Goal: Task Accomplishment & Management: Manage account settings

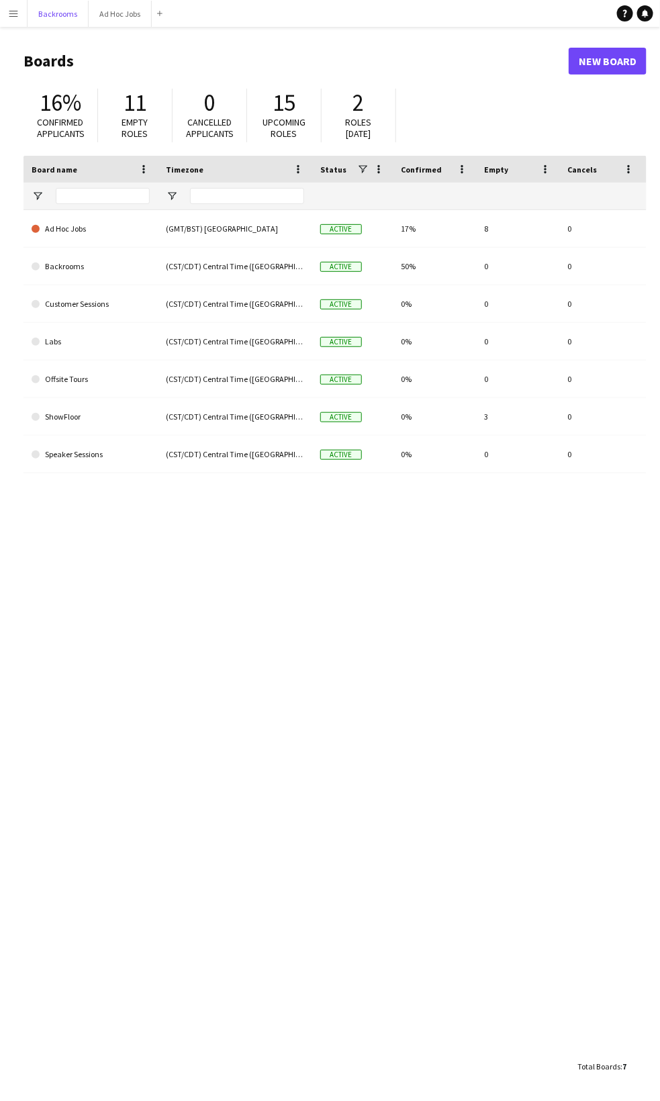
drag, startPoint x: 42, startPoint y: 17, endPoint x: 25, endPoint y: 17, distance: 17.5
click at [42, 17] on button "Backrooms Close" at bounding box center [58, 14] width 61 height 26
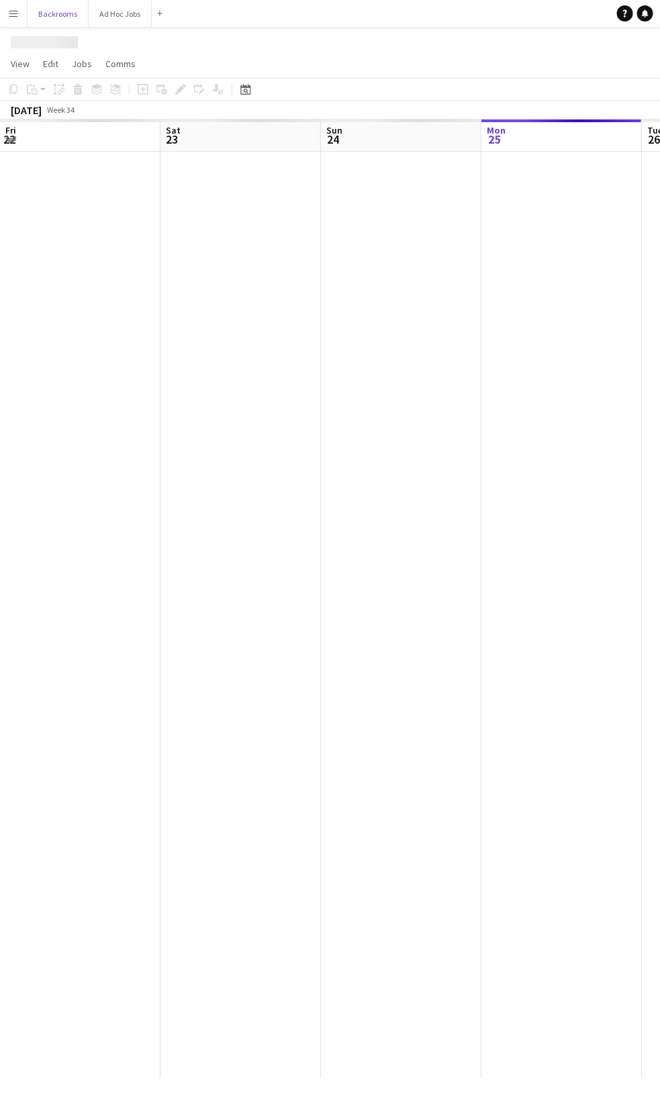
scroll to position [0, 320]
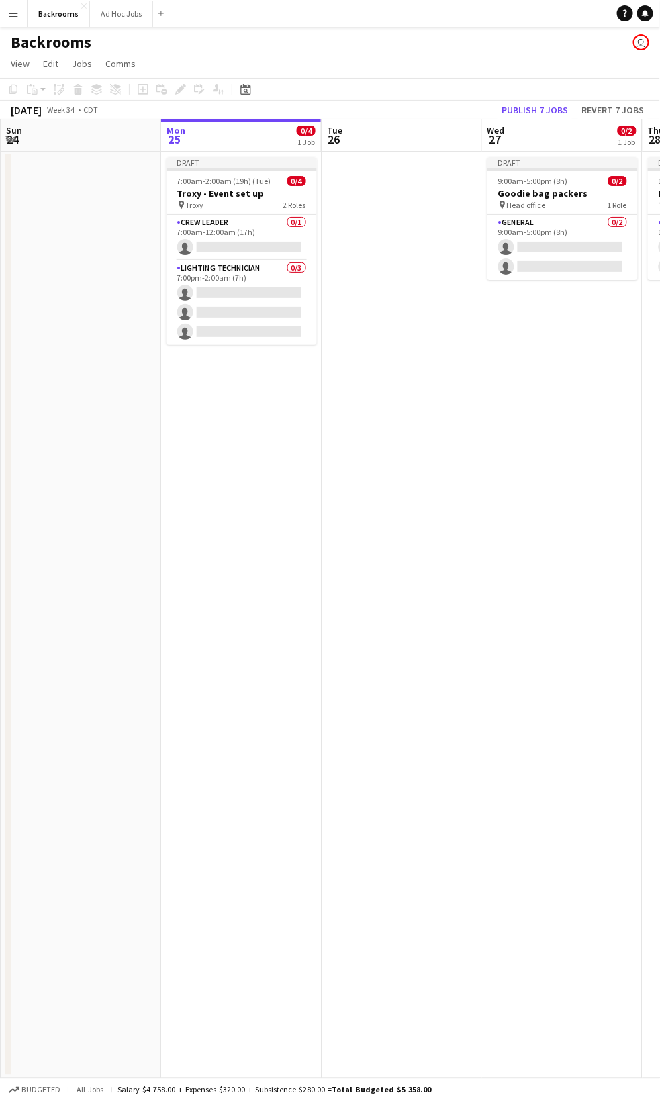
click at [15, 17] on app-icon "Menu" at bounding box center [13, 13] width 11 height 11
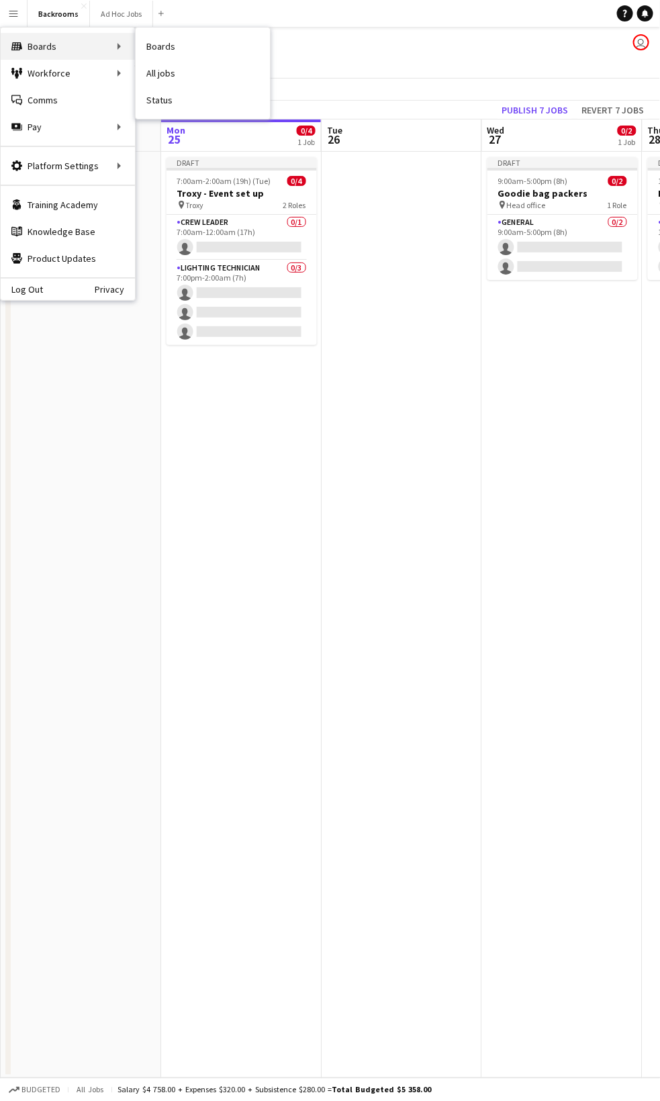
click at [28, 49] on div "Boards Boards" at bounding box center [68, 46] width 134 height 27
click at [150, 70] on link "All jobs" at bounding box center [203, 73] width 134 height 27
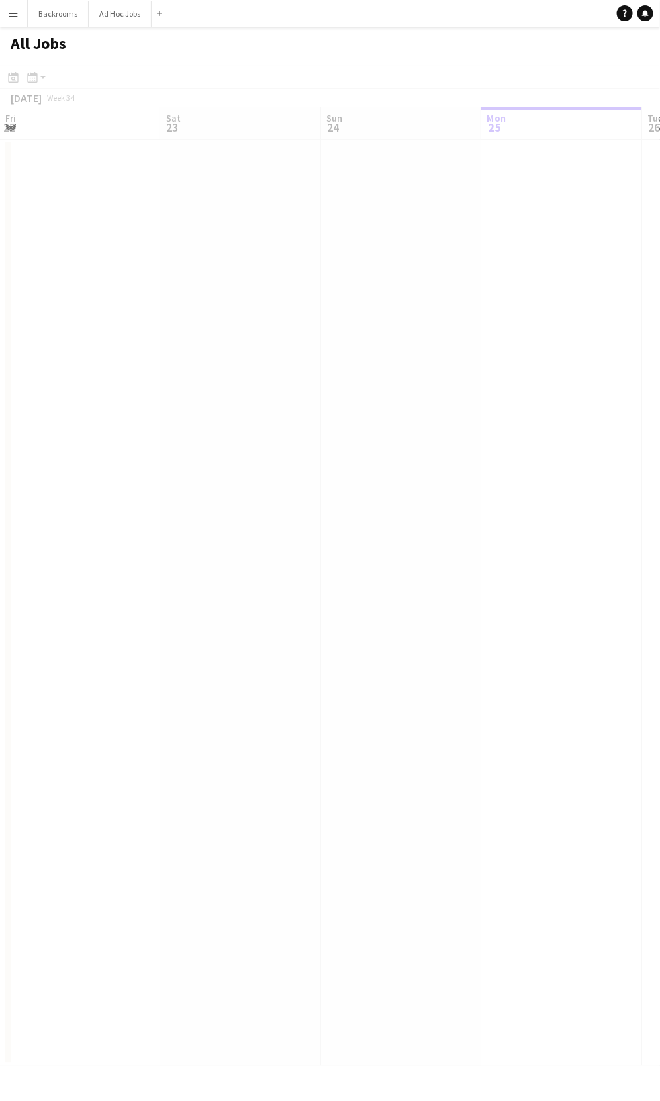
scroll to position [0, 320]
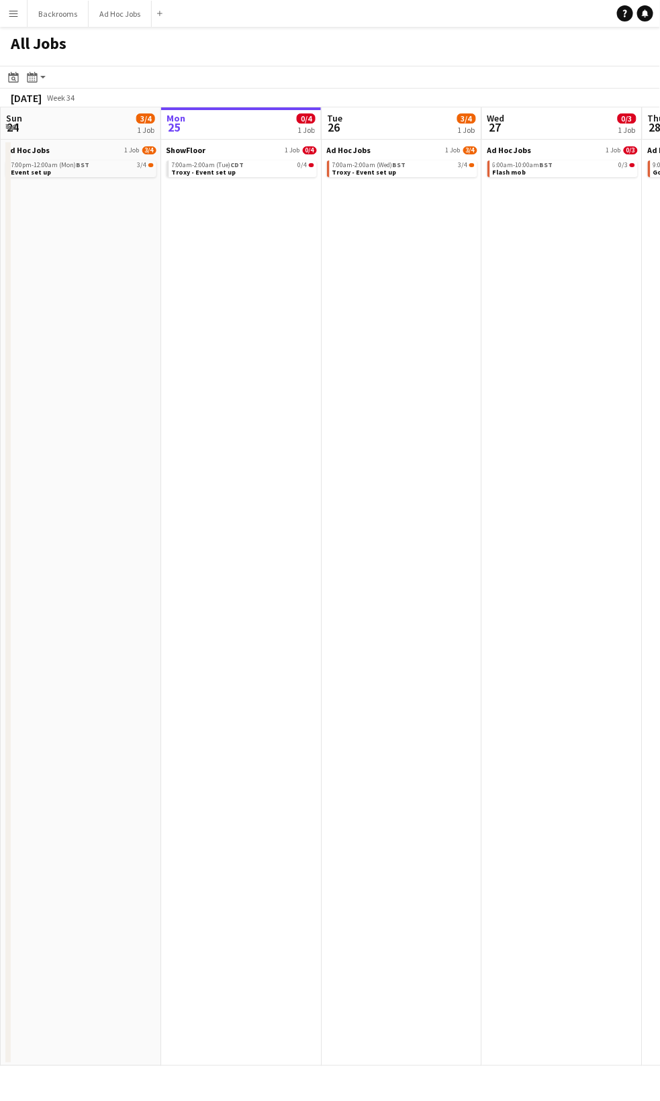
click at [21, 16] on button "Menu" at bounding box center [13, 13] width 27 height 27
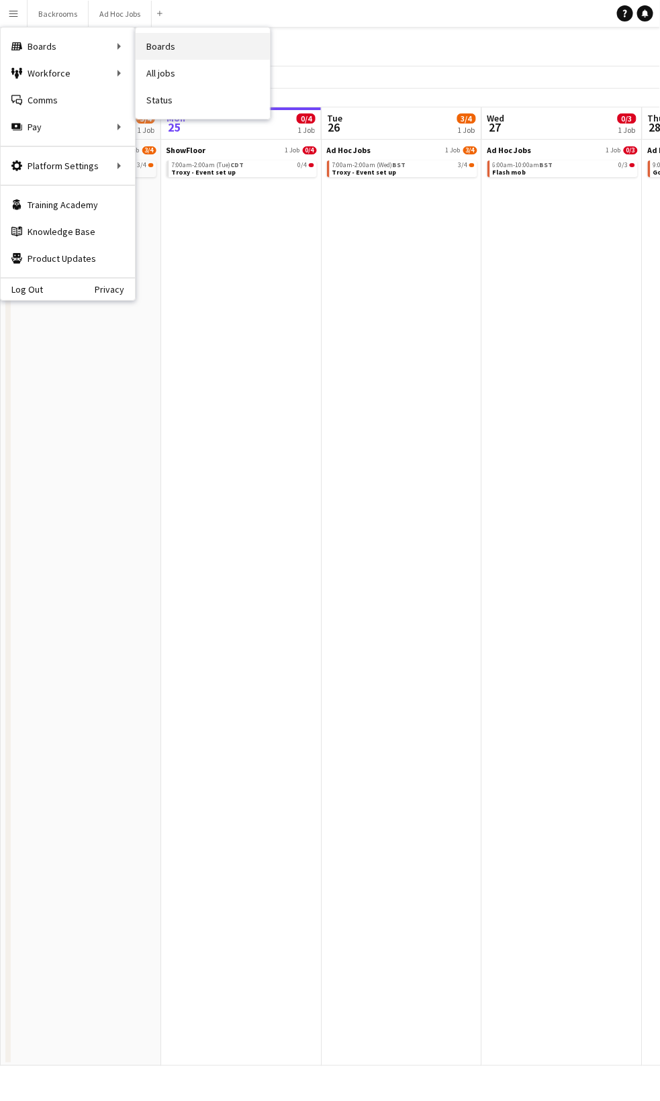
click at [172, 46] on link "Boards" at bounding box center [203, 46] width 134 height 27
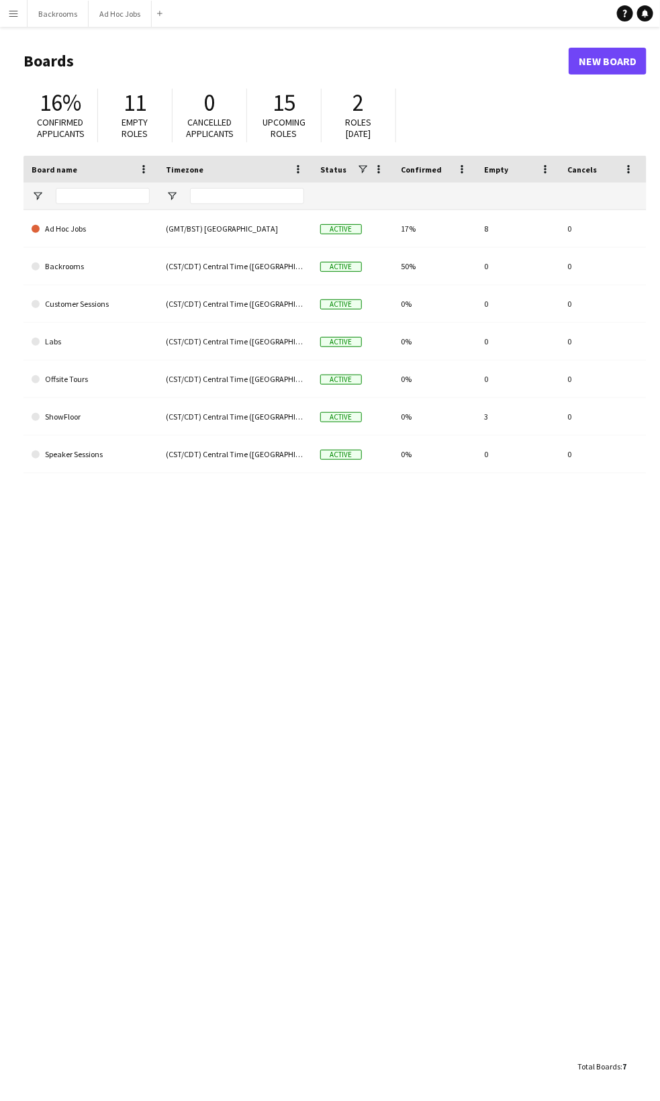
click at [17, 15] on app-icon "Menu" at bounding box center [13, 13] width 11 height 11
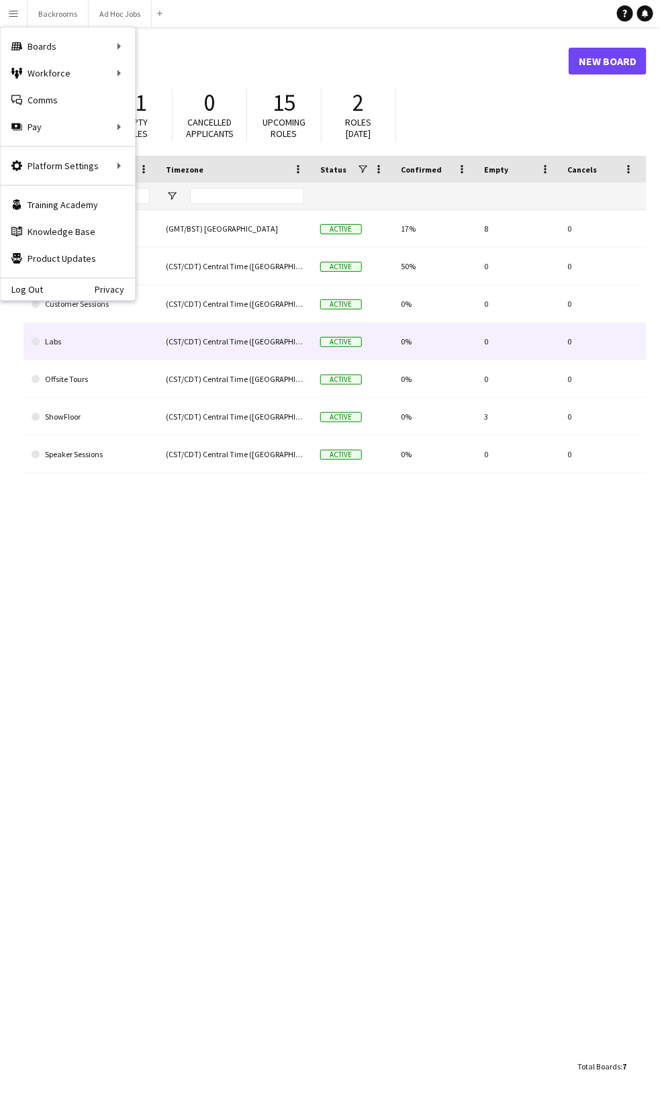
click at [97, 350] on link "Labs" at bounding box center [91, 342] width 118 height 38
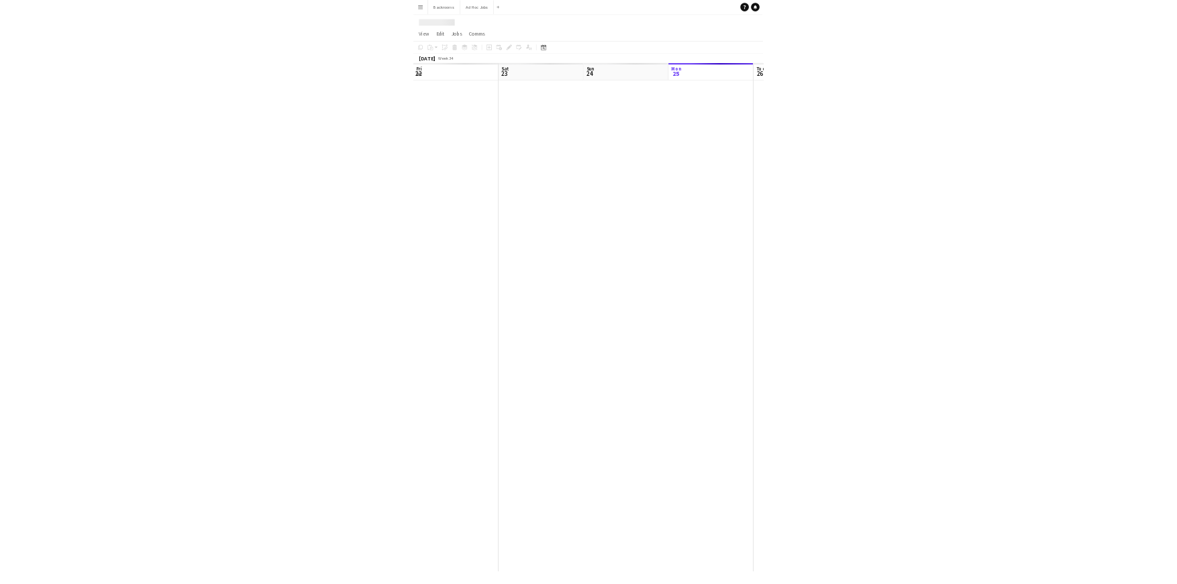
scroll to position [0, 320]
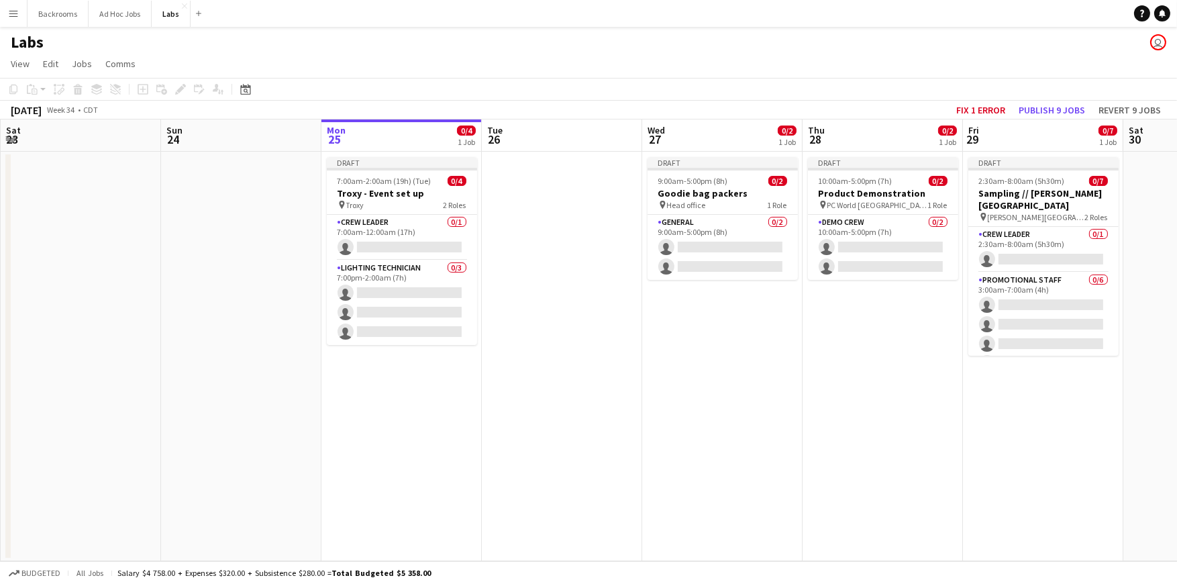
click at [569, 355] on app-date-cell at bounding box center [562, 356] width 160 height 409
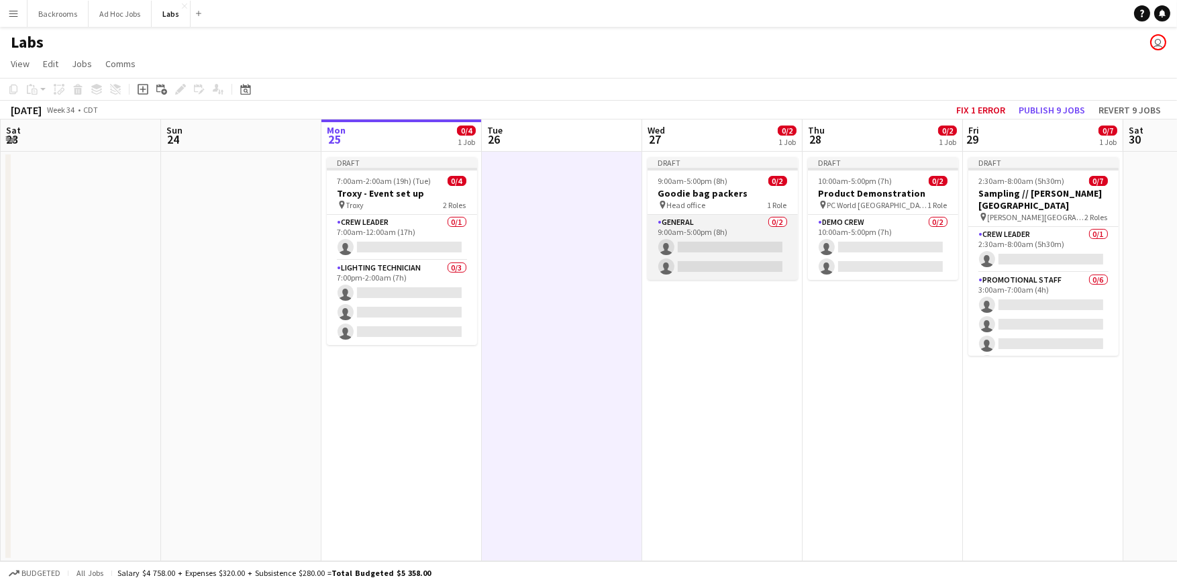
click at [659, 240] on app-card-role "General 0/2 9:00am-5:00pm (8h) single-neutral-actions single-neutral-actions" at bounding box center [723, 247] width 150 height 65
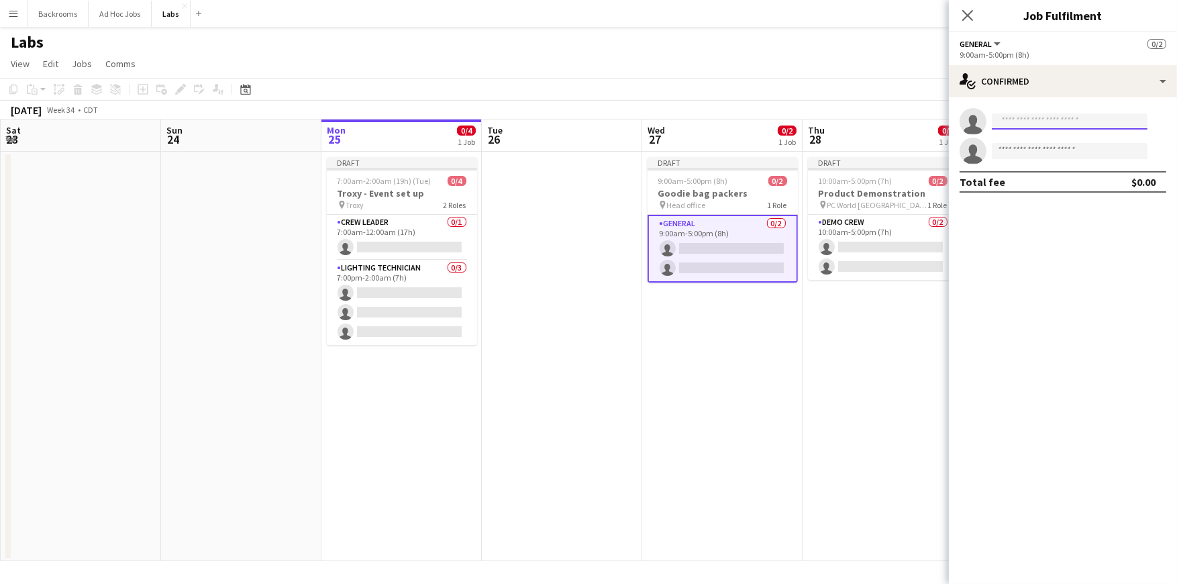
click at [659, 122] on input at bounding box center [1070, 121] width 156 height 16
type input "*********"
click at [659, 160] on span "[PHONE_NUMBER]" at bounding box center [1070, 162] width 134 height 11
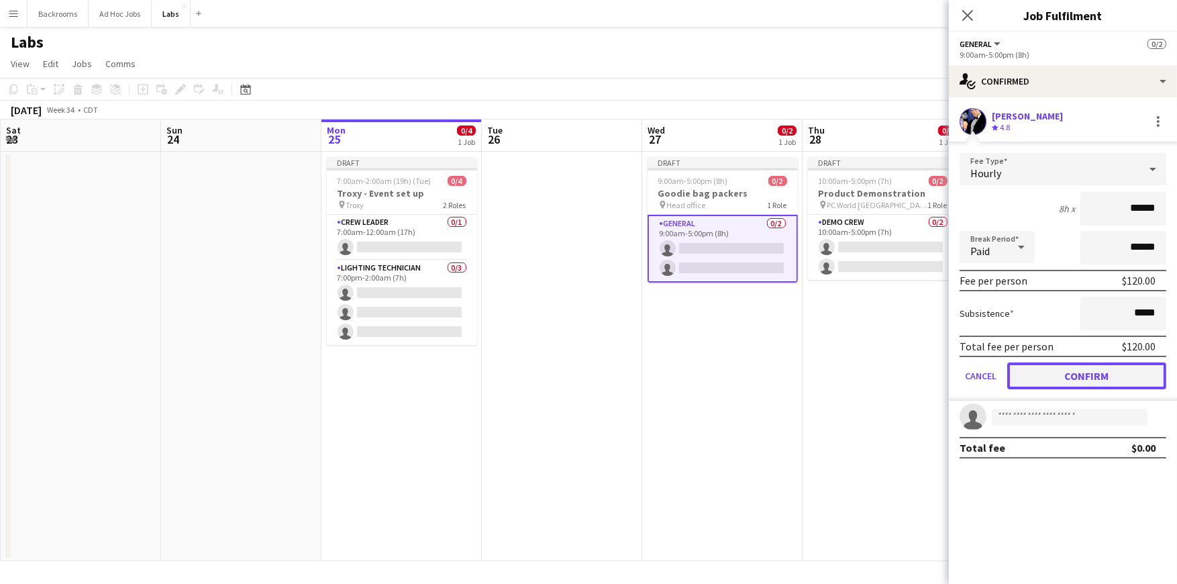
click at [659, 375] on button "Confirm" at bounding box center [1087, 375] width 159 height 27
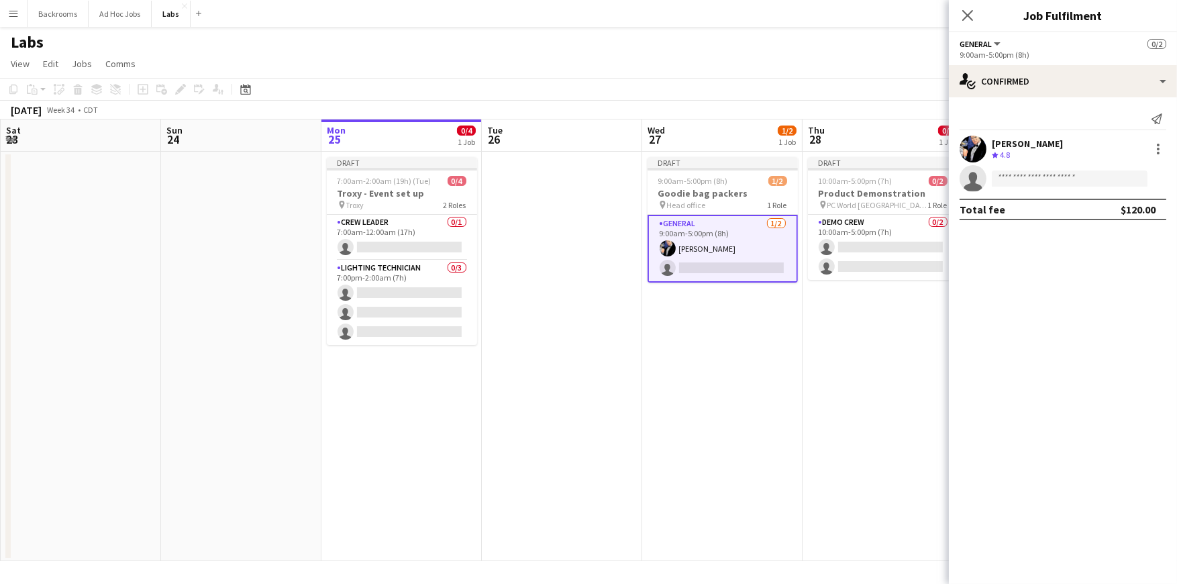
click at [659, 323] on app-date-cell "Draft 9:00am-5:00pm (8h) 1/2 Goodie bag packers pin Head office 1 Role General …" at bounding box center [722, 356] width 160 height 409
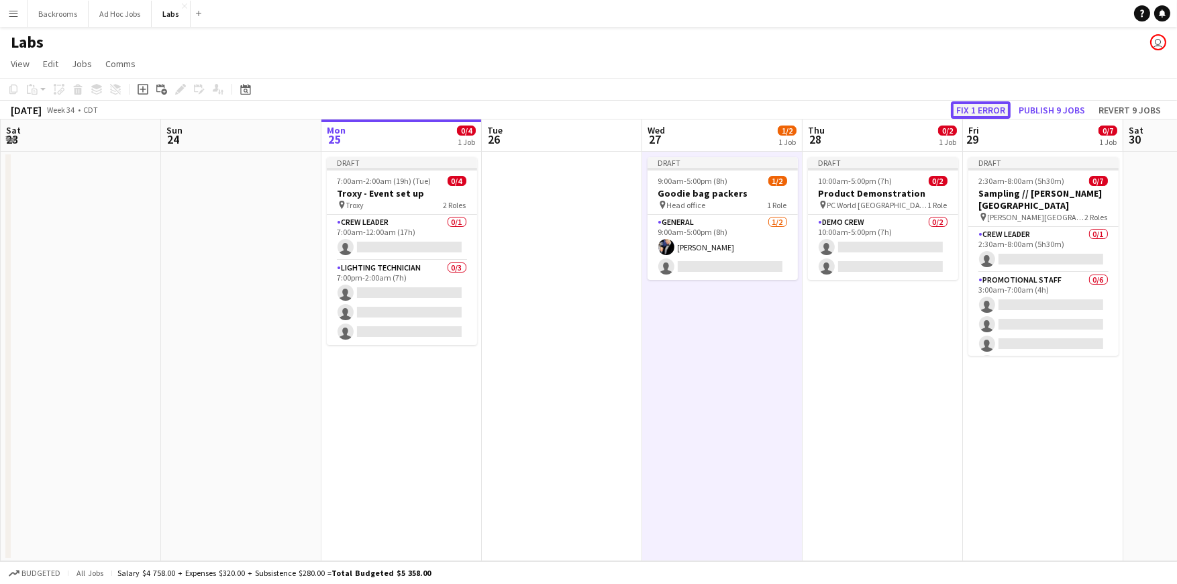
click at [659, 110] on button "Fix 1 error" at bounding box center [981, 109] width 60 height 17
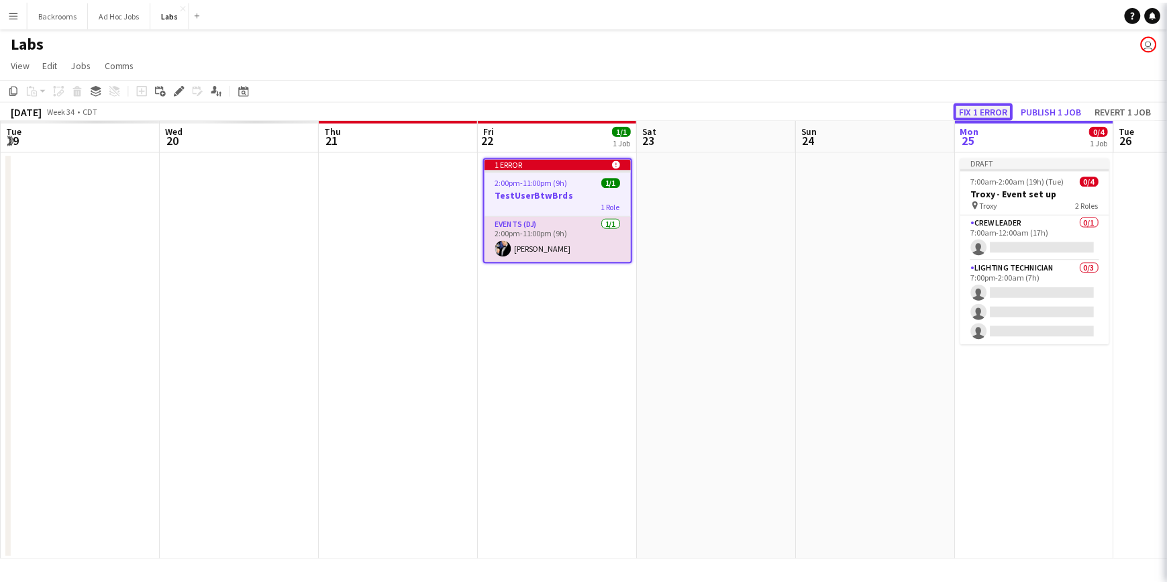
scroll to position [0, 462]
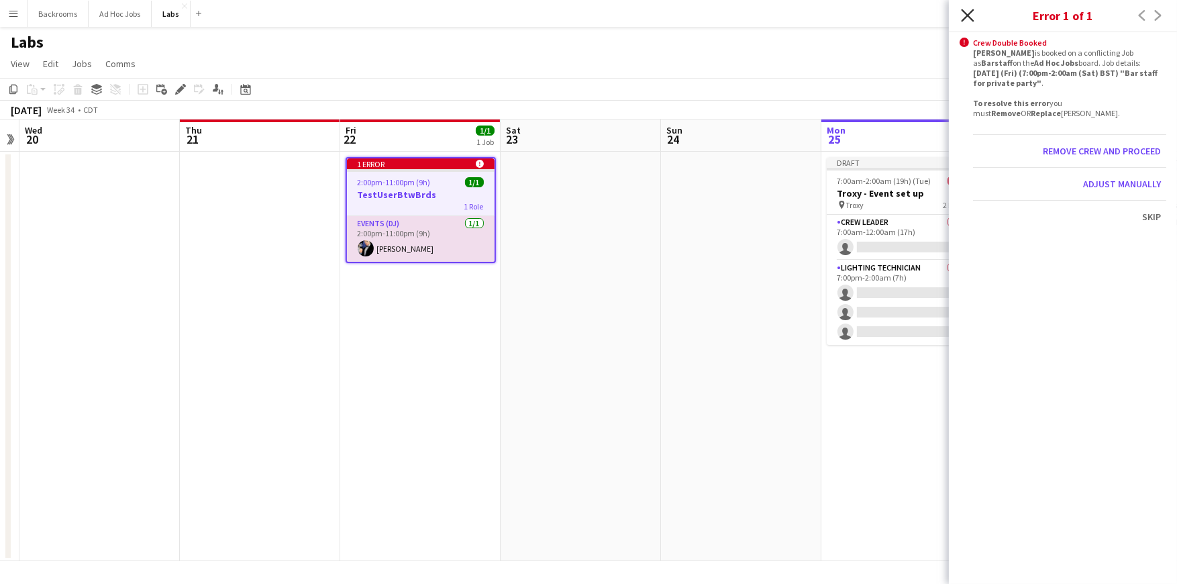
click at [659, 21] on icon at bounding box center [967, 15] width 13 height 13
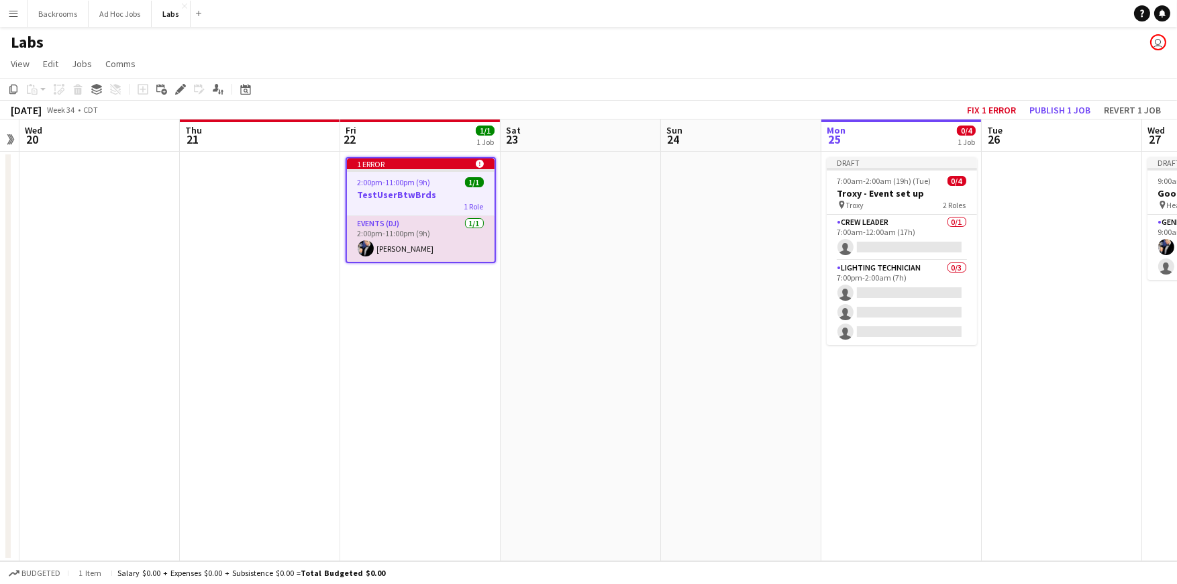
click at [19, 16] on button "Menu" at bounding box center [13, 13] width 27 height 27
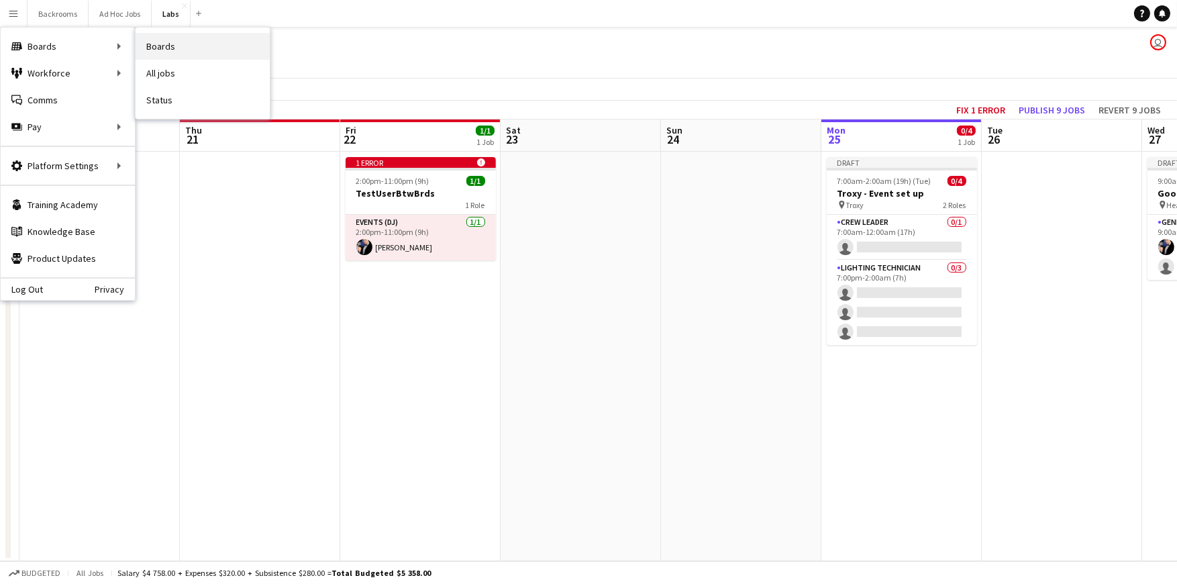
click at [205, 46] on link "Boards" at bounding box center [203, 46] width 134 height 27
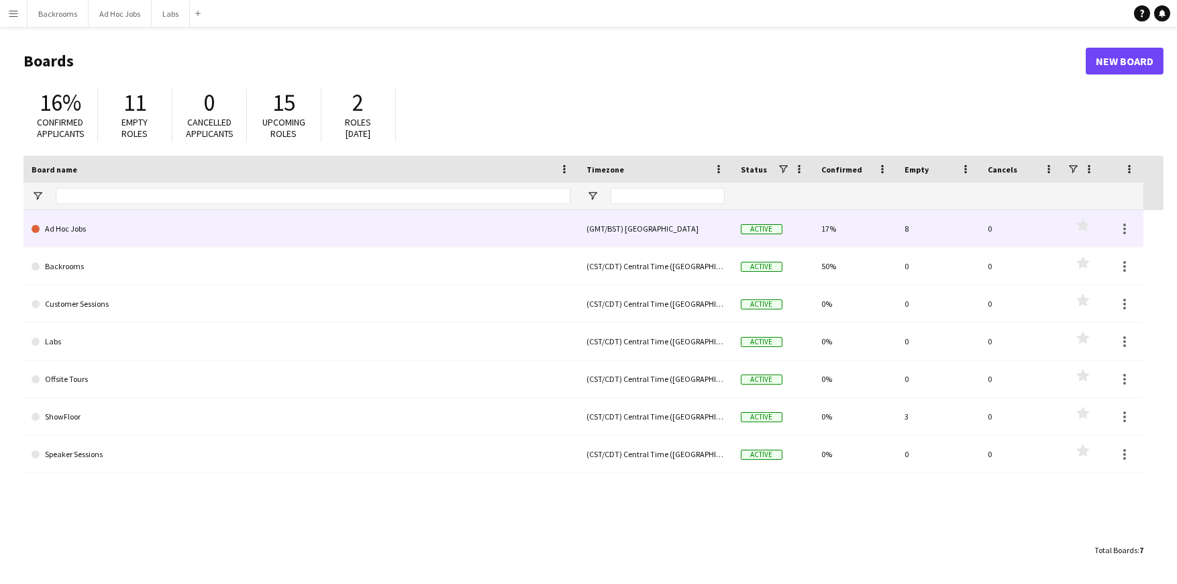
click at [63, 230] on link "Ad Hoc Jobs" at bounding box center [301, 229] width 539 height 38
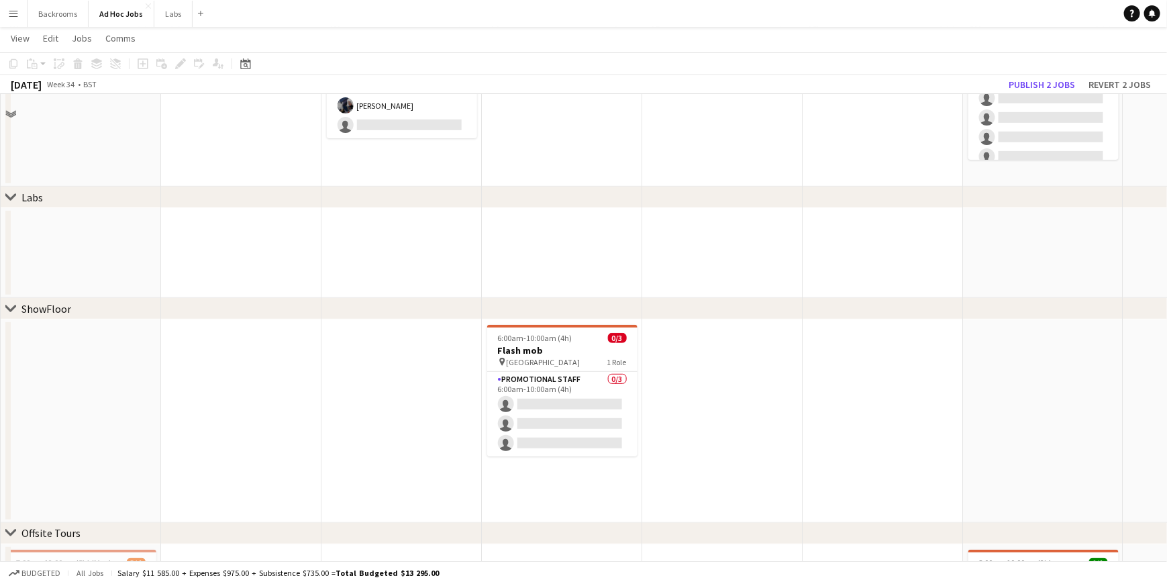
scroll to position [67, 0]
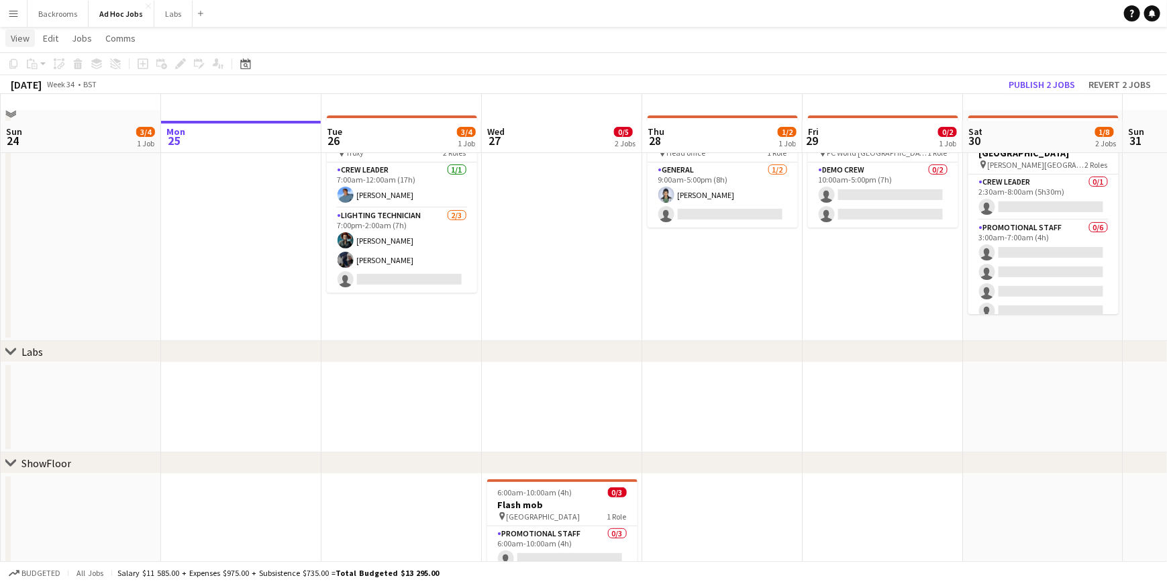
click at [19, 38] on span "View" at bounding box center [20, 38] width 19 height 12
click at [12, 17] on app-icon "Menu" at bounding box center [13, 13] width 11 height 11
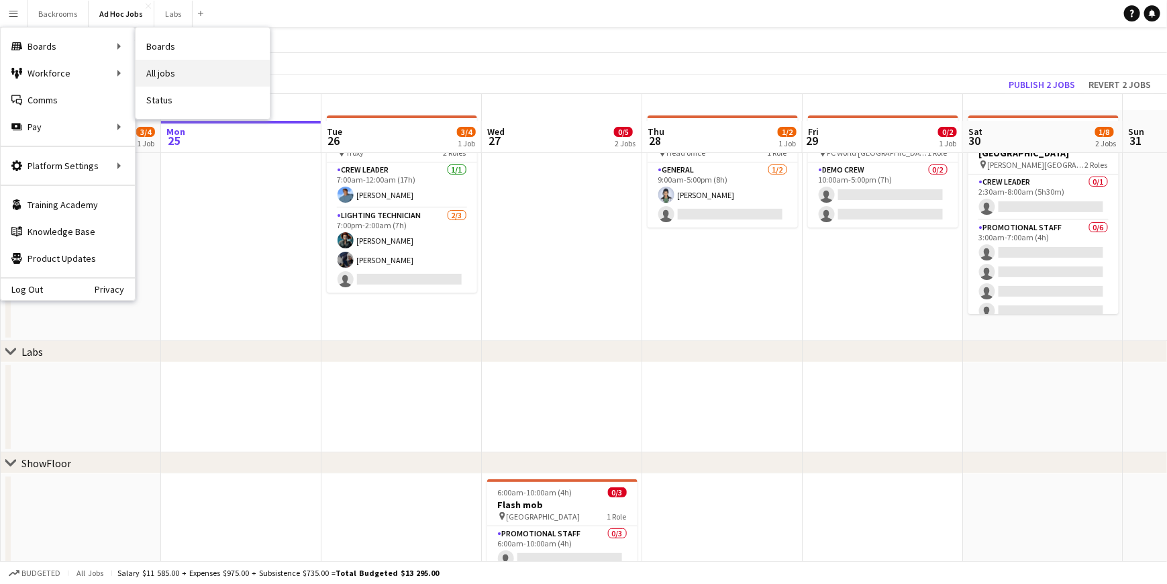
click at [182, 72] on link "All jobs" at bounding box center [203, 73] width 134 height 27
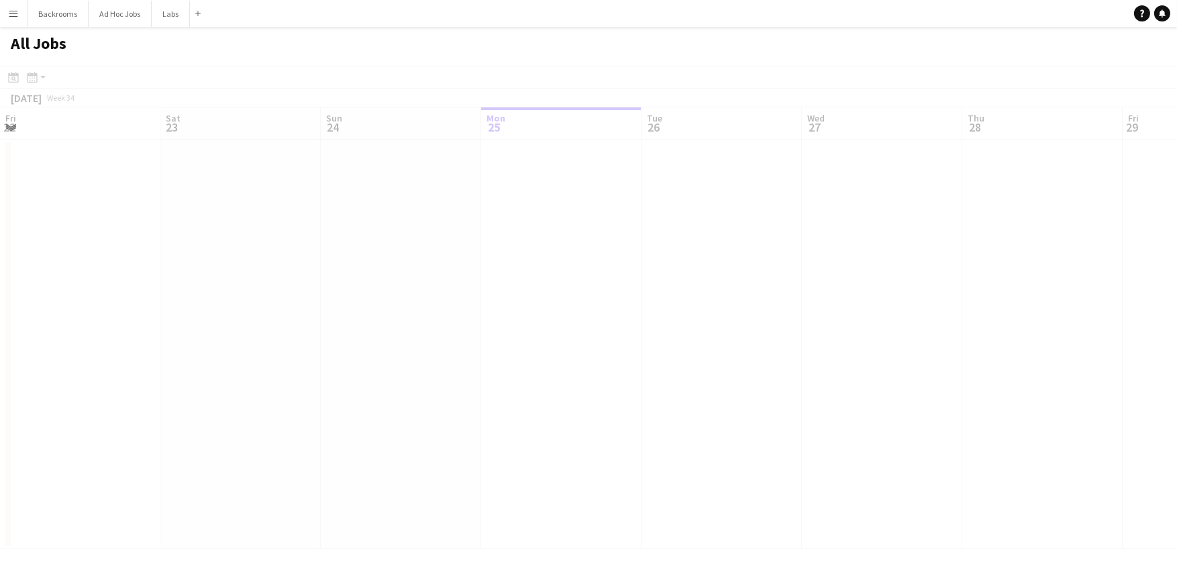
scroll to position [0, 320]
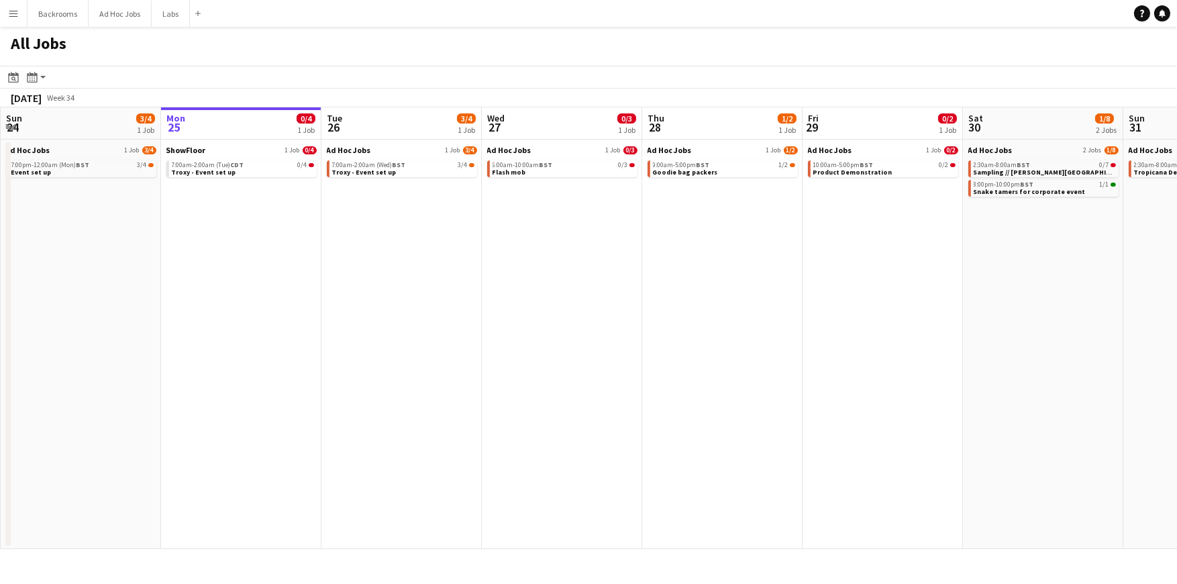
click at [13, 17] on app-icon "Menu" at bounding box center [13, 13] width 11 height 11
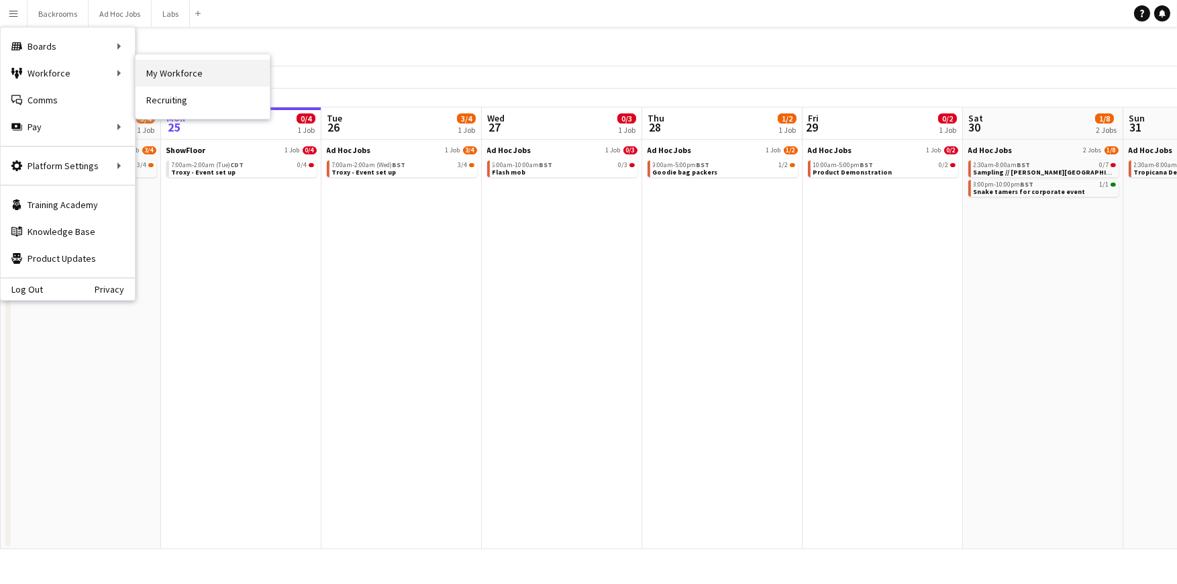
click at [220, 70] on link "My Workforce" at bounding box center [203, 73] width 134 height 27
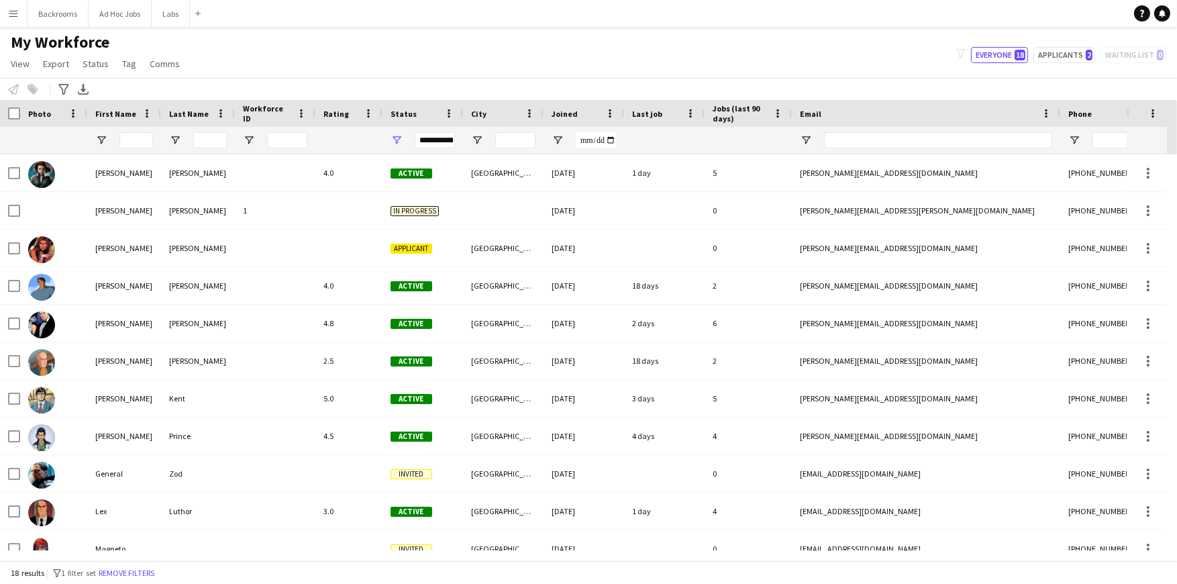
click at [16, 15] on app-icon "Menu" at bounding box center [13, 13] width 11 height 11
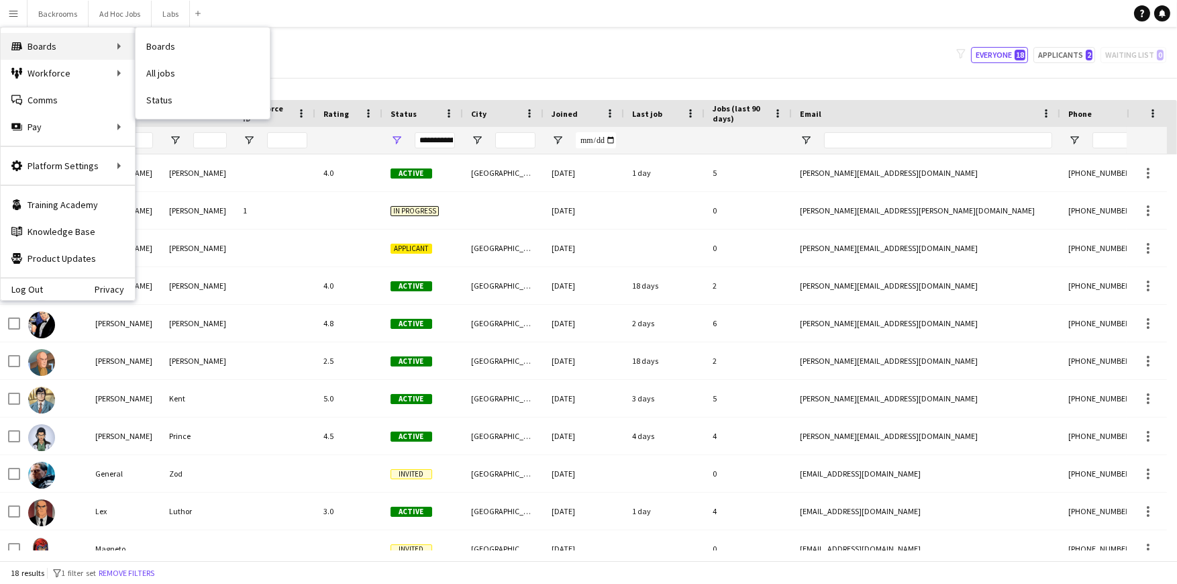
click at [30, 38] on div "Boards Boards" at bounding box center [68, 46] width 134 height 27
click at [155, 45] on link "Boards" at bounding box center [203, 46] width 134 height 27
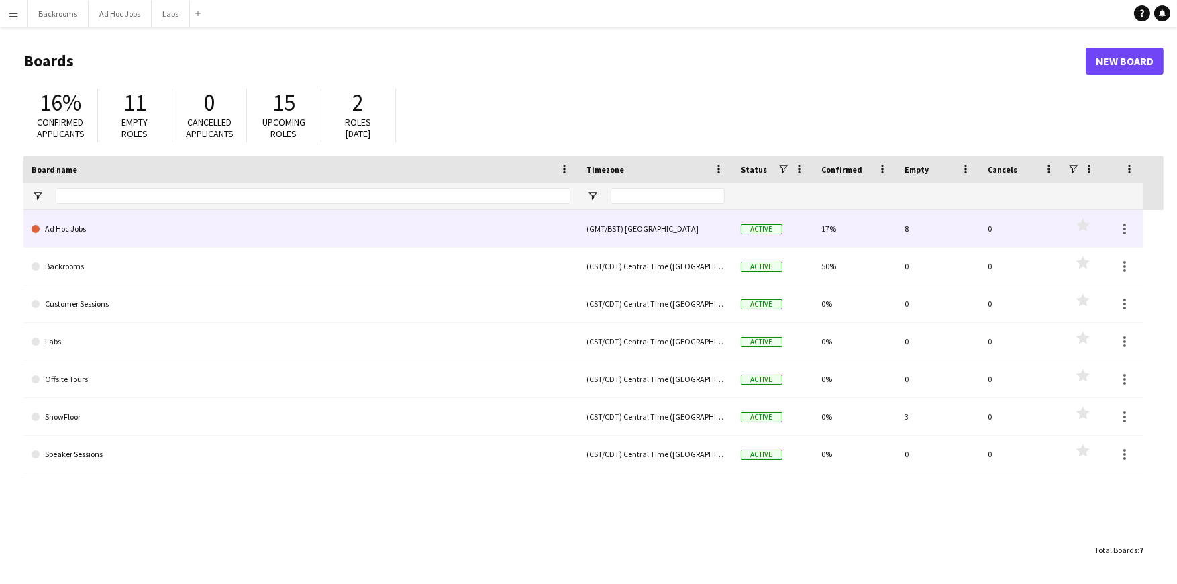
click at [66, 230] on link "Ad Hoc Jobs" at bounding box center [301, 229] width 539 height 38
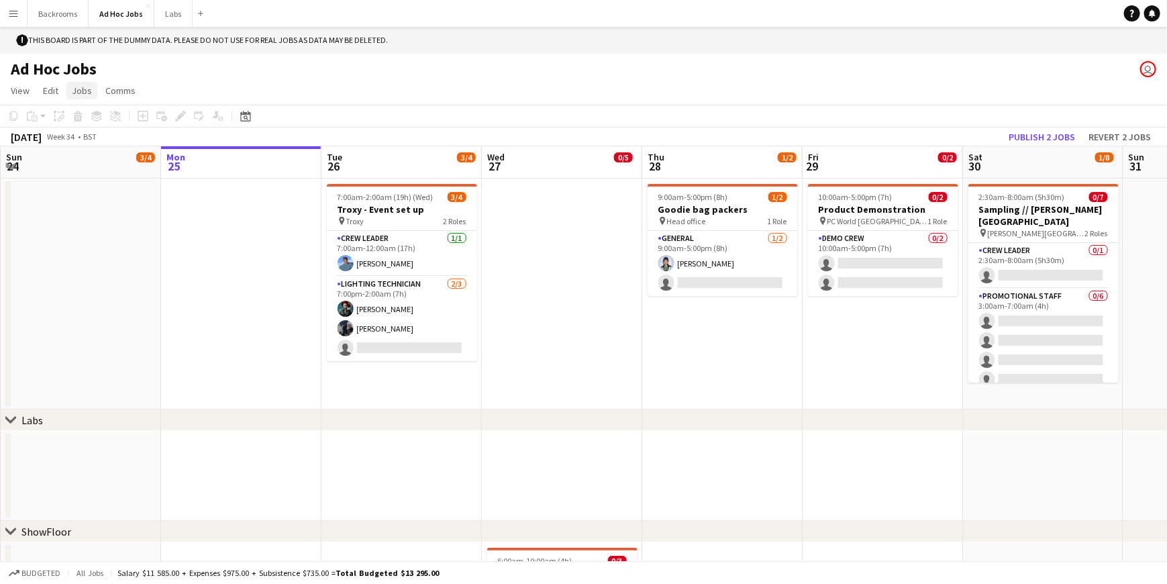
click at [89, 93] on span "Jobs" at bounding box center [82, 91] width 20 height 12
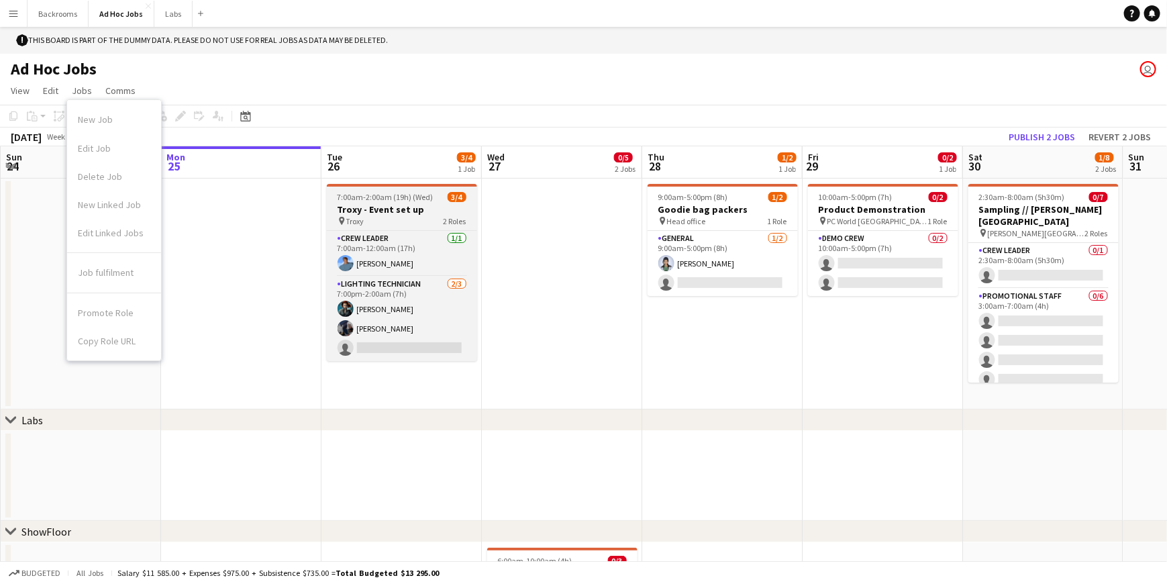
click at [379, 204] on h3 "Troxy - Event set up" at bounding box center [402, 209] width 150 height 12
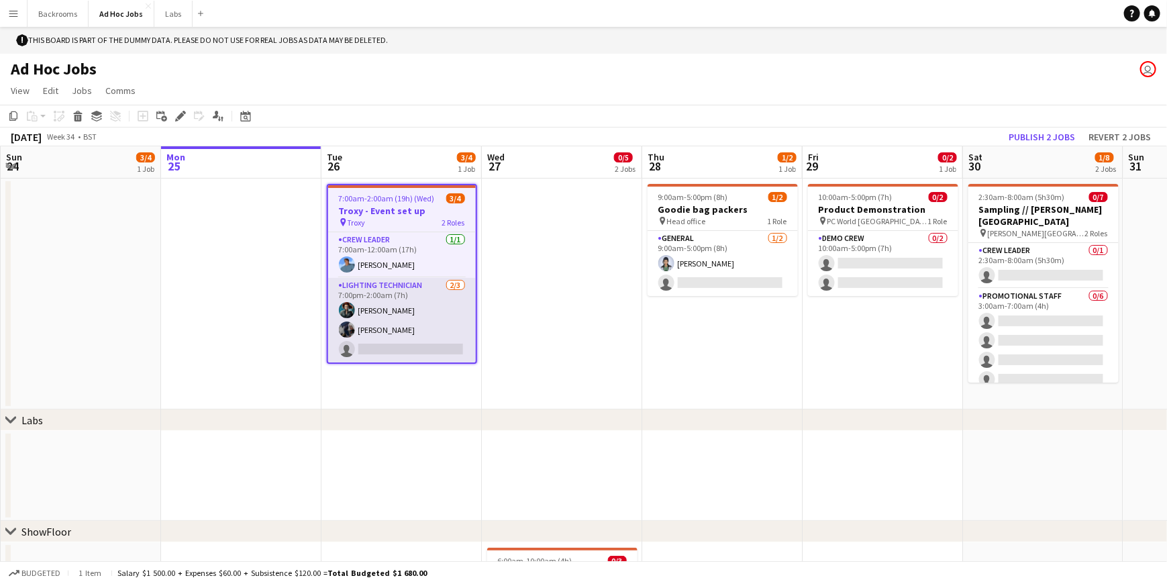
click at [374, 250] on app-card-role "Crew Leader [DATE] 7:00am-12:00am (17h) [PERSON_NAME]" at bounding box center [402, 255] width 148 height 46
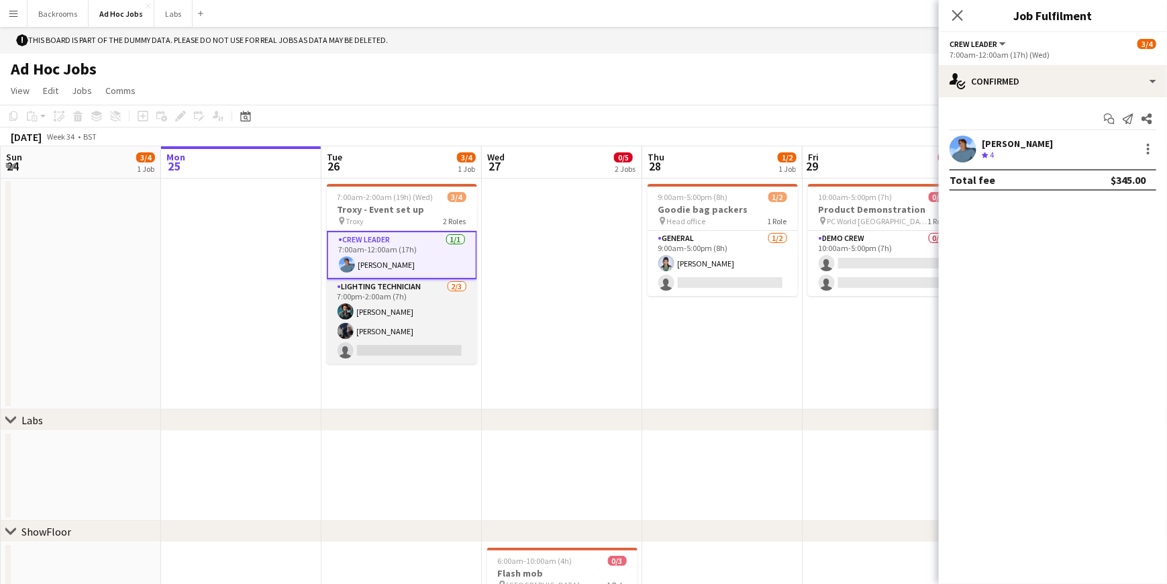
click at [373, 309] on app-card-role "Lighting technician [DATE] 7:00pm-2:00am (7h) [PERSON_NAME] [PERSON_NAME] singl…" at bounding box center [402, 321] width 150 height 85
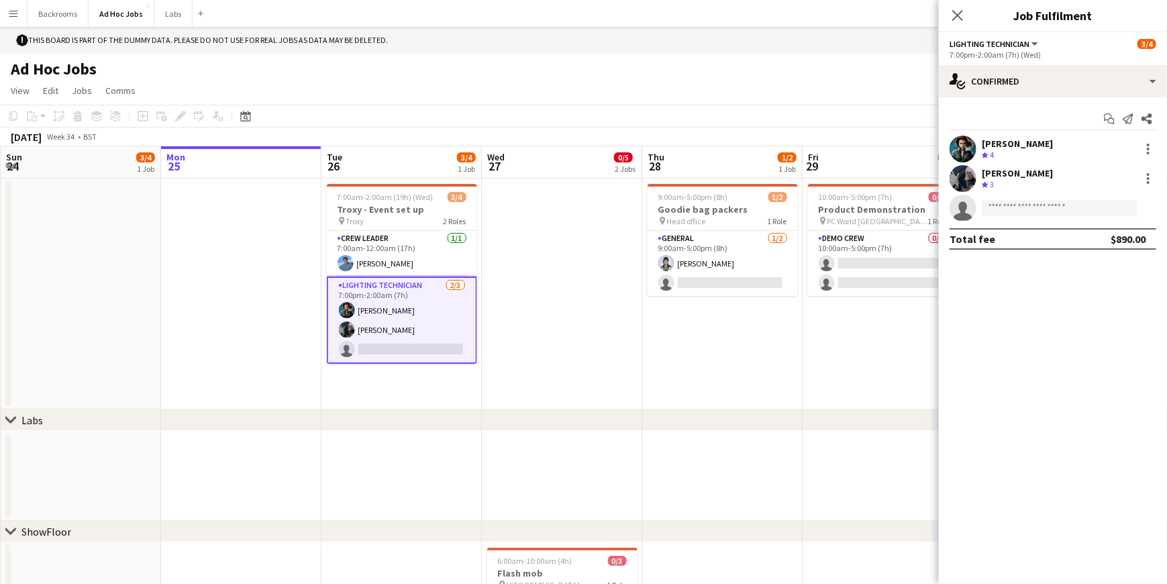
click at [659, 175] on div "[PERSON_NAME]" at bounding box center [1017, 173] width 71 height 12
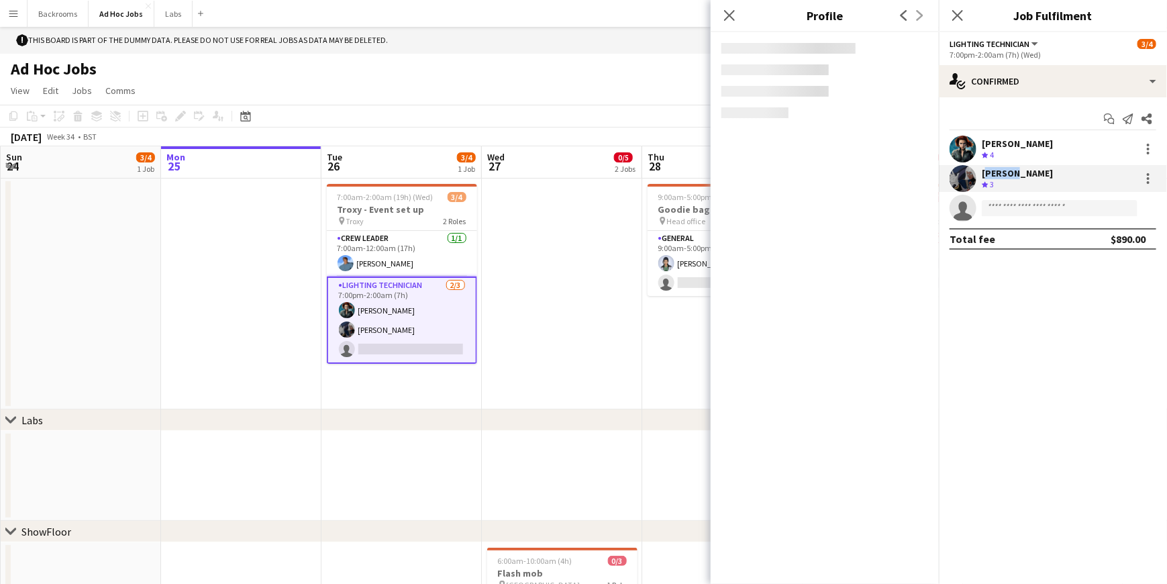
click at [659, 175] on div "[PERSON_NAME]" at bounding box center [1017, 173] width 71 height 12
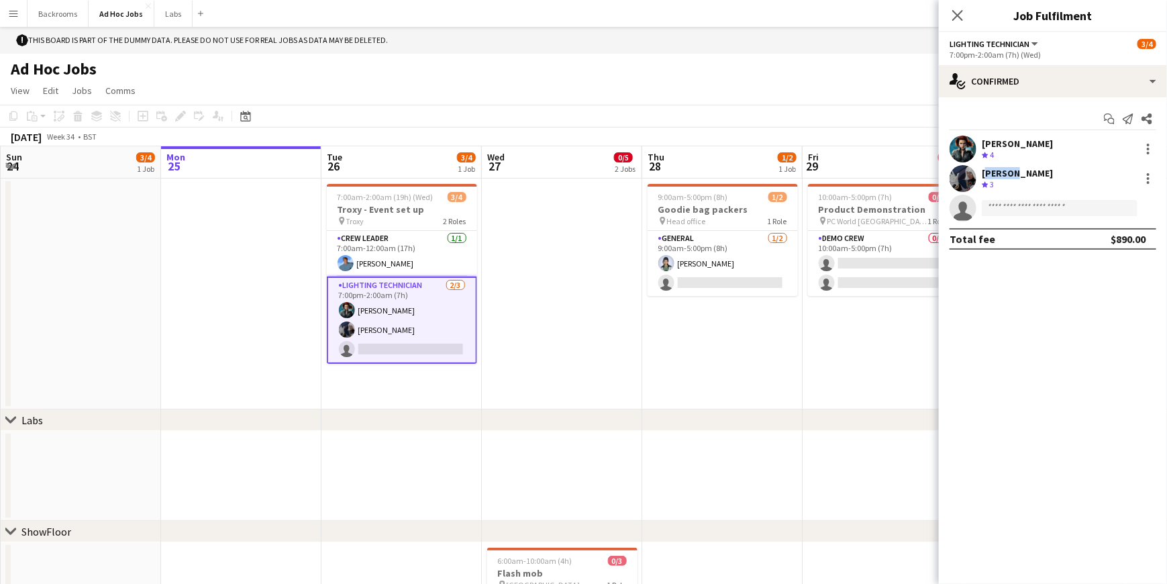
click at [659, 175] on div "[PERSON_NAME]" at bounding box center [1017, 173] width 71 height 12
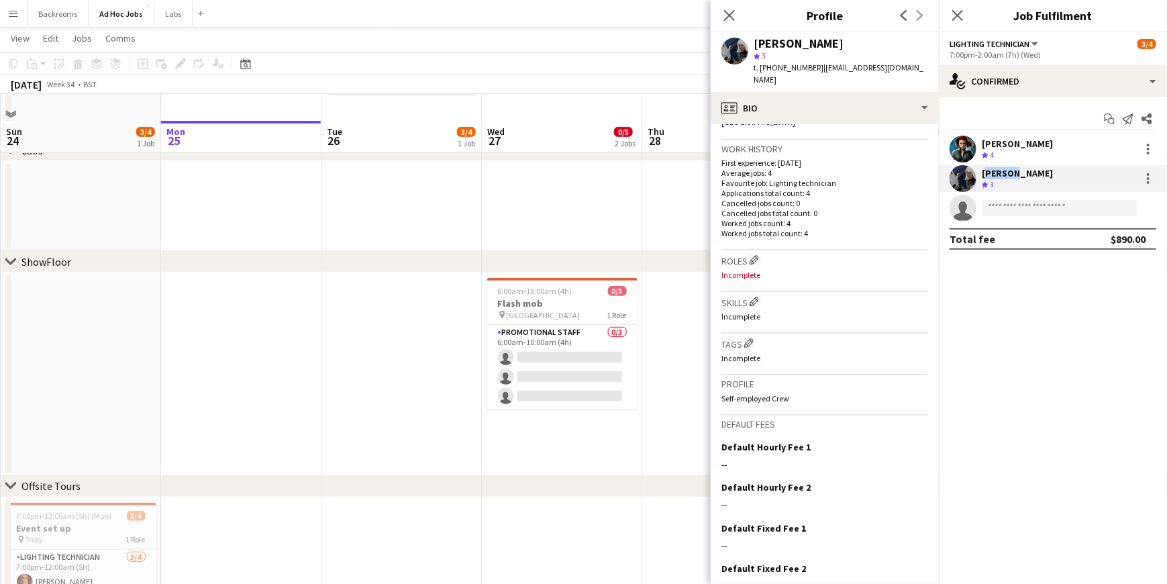
scroll to position [381, 0]
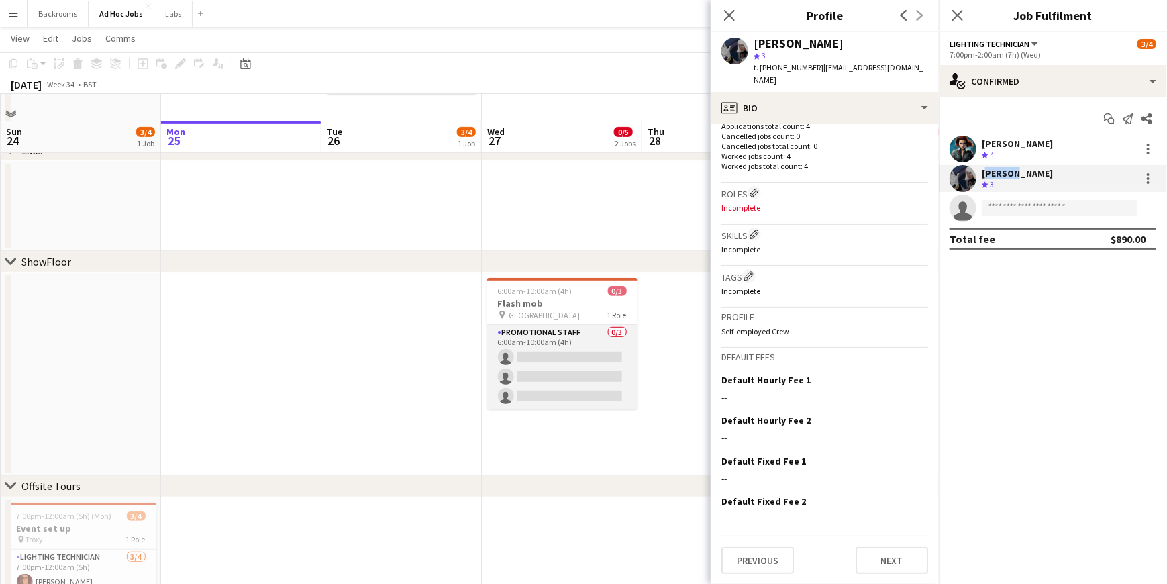
click at [489, 360] on app-card-role "Promotional Staff 0/3 6:00am-10:00am (4h) single-neutral-actions single-neutral…" at bounding box center [562, 367] width 150 height 85
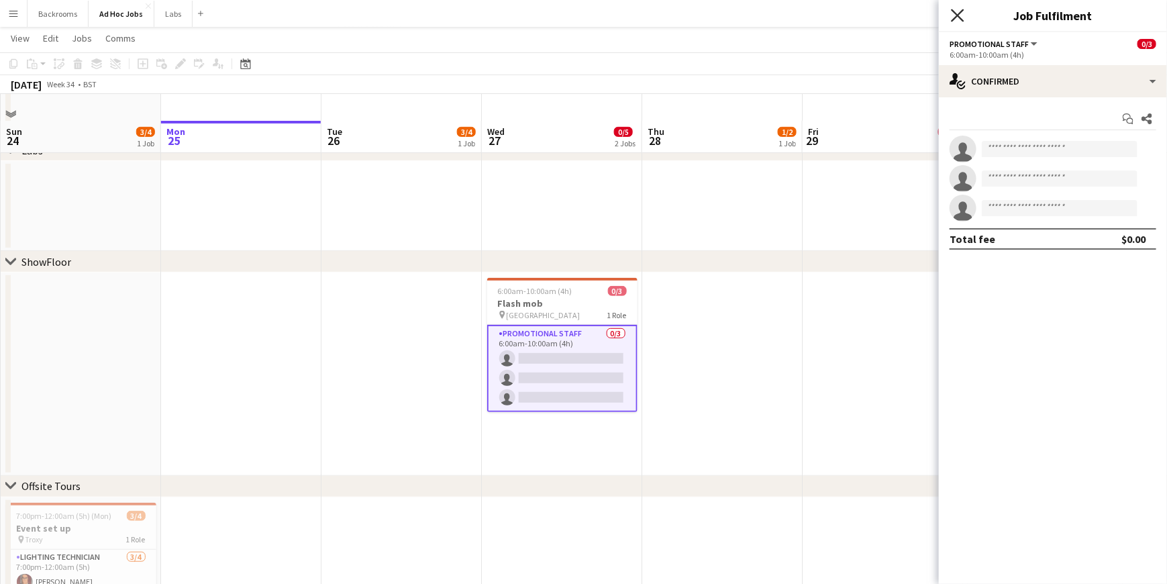
click at [659, 17] on icon "Close pop-in" at bounding box center [957, 15] width 13 height 13
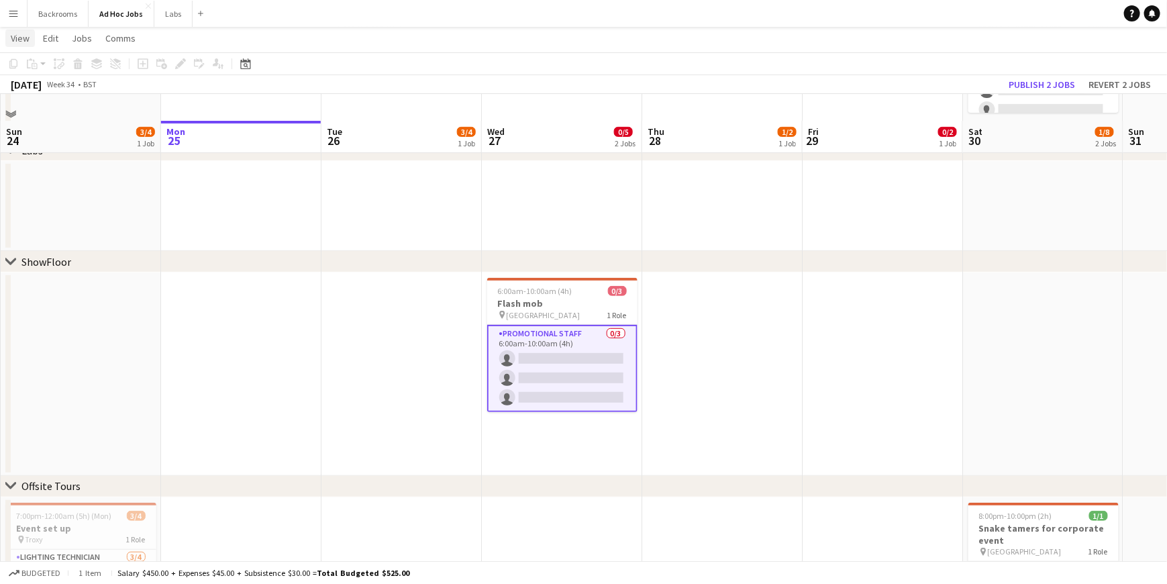
click at [16, 40] on span "View" at bounding box center [20, 38] width 19 height 12
click at [49, 45] on link "Edit" at bounding box center [51, 38] width 26 height 17
click at [71, 45] on link "Jobs" at bounding box center [81, 38] width 31 height 17
click at [109, 42] on span "Comms" at bounding box center [120, 38] width 30 height 12
click at [146, 7] on app-icon "Close" at bounding box center [148, 5] width 5 height 5
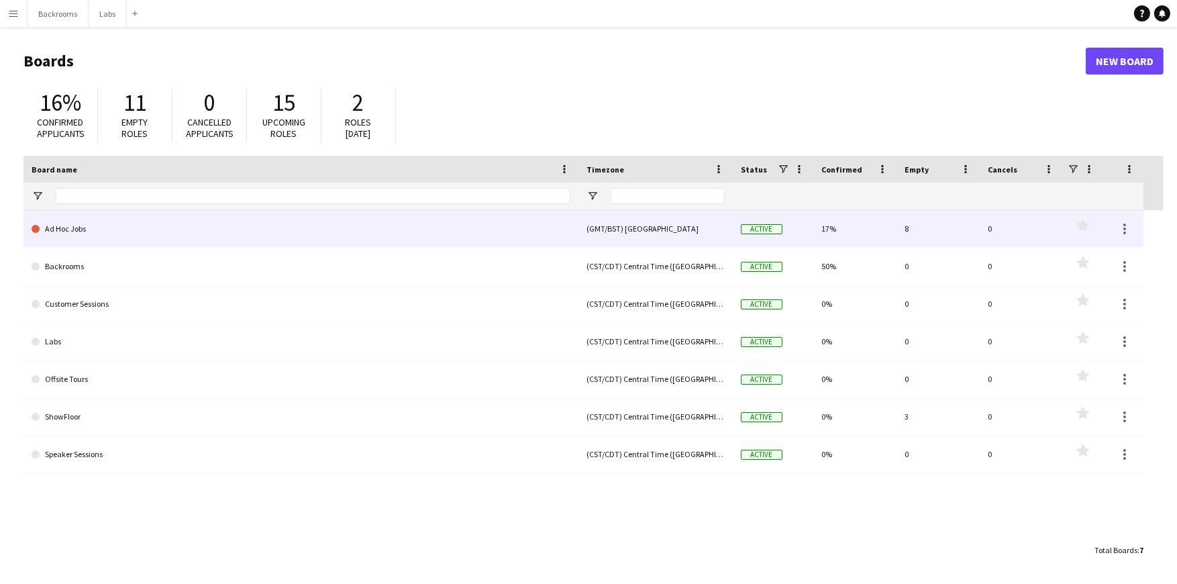
click at [51, 246] on link "Ad Hoc Jobs" at bounding box center [301, 229] width 539 height 38
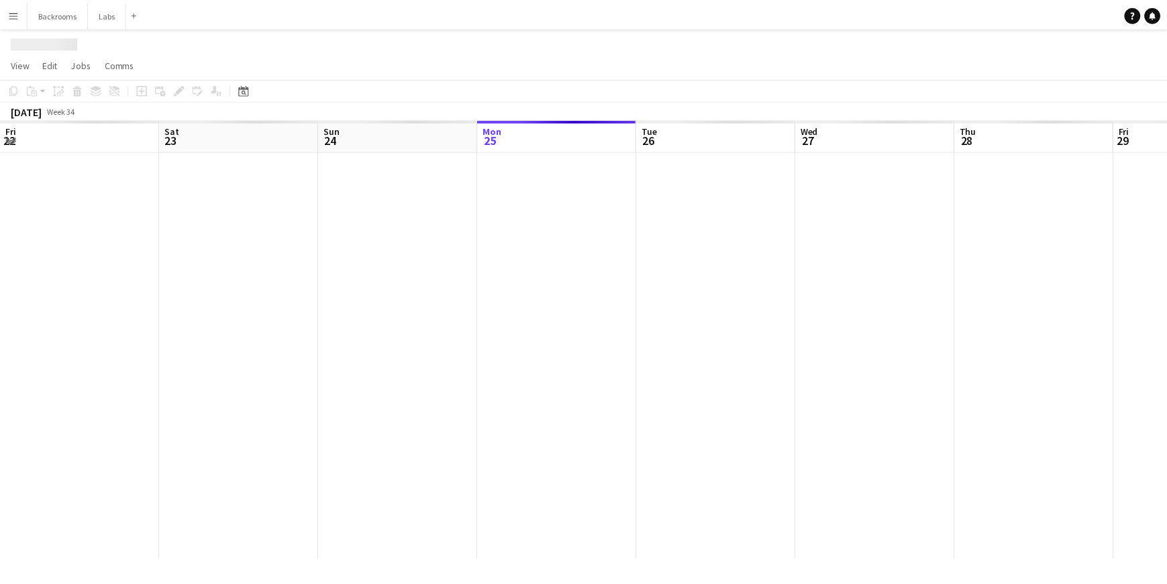
scroll to position [0, 320]
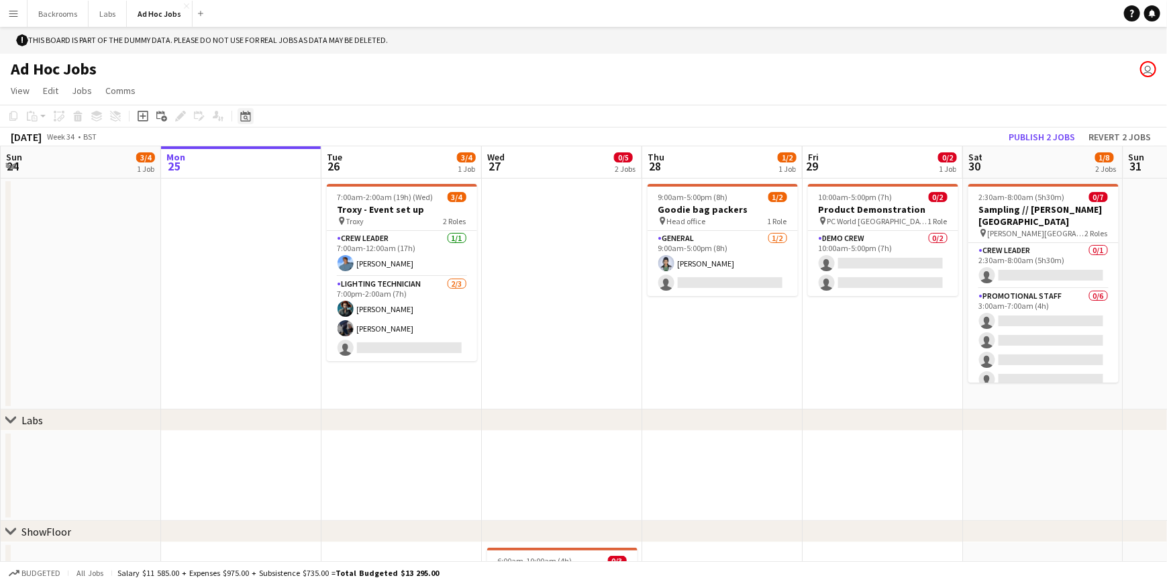
click at [242, 117] on icon "Date picker" at bounding box center [245, 116] width 11 height 11
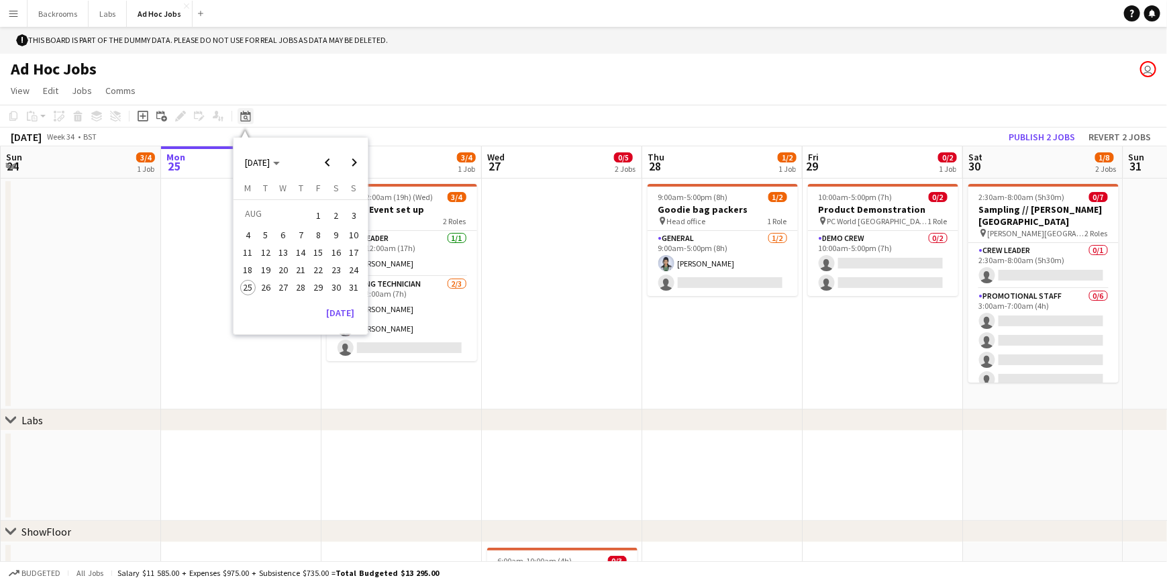
click at [242, 117] on icon "Date picker" at bounding box center [245, 116] width 11 height 11
click at [218, 117] on div "Add job Add linked Job Edit Edit linked Job Applicants" at bounding box center [175, 116] width 103 height 16
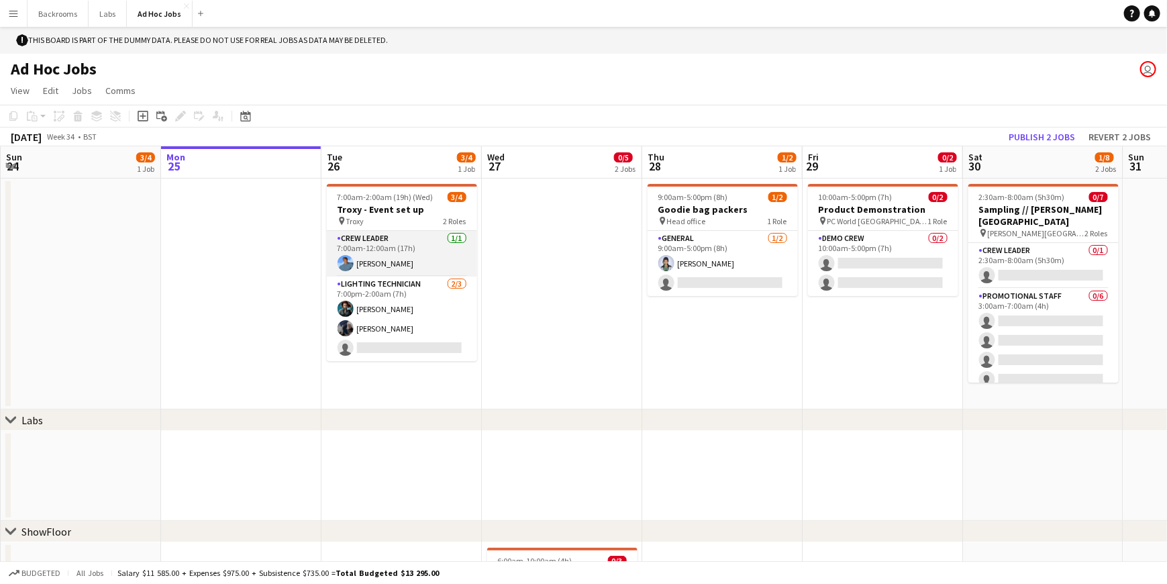
click at [359, 244] on app-card-role "Crew Leader [DATE] 7:00am-12:00am (17h) [PERSON_NAME]" at bounding box center [402, 254] width 150 height 46
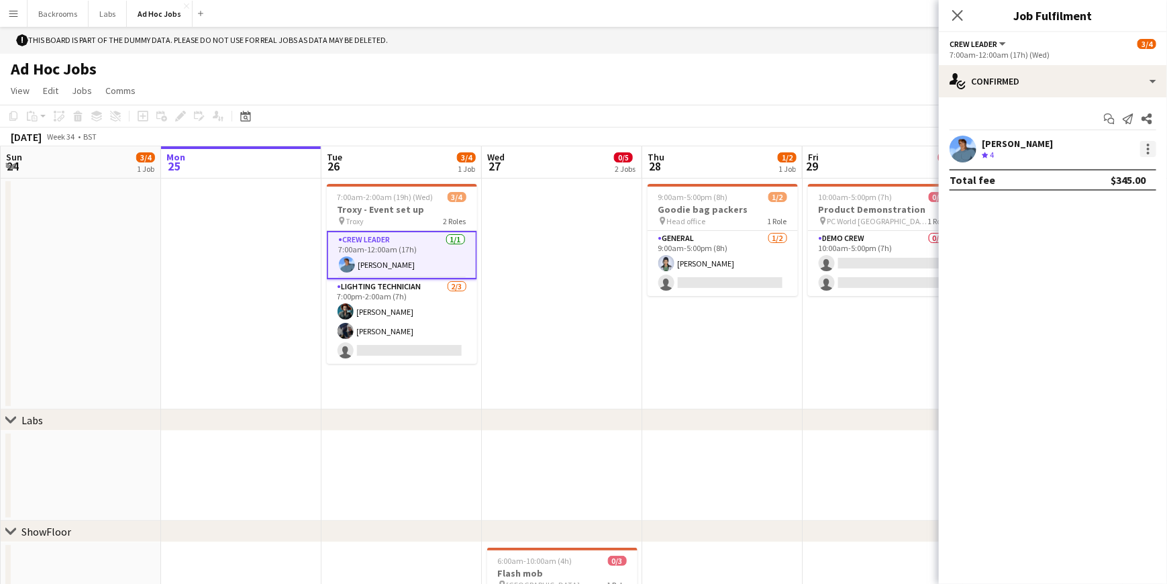
click at [659, 147] on div at bounding box center [1149, 149] width 16 height 16
click at [659, 79] on div at bounding box center [583, 292] width 1167 height 584
click at [193, 303] on app-date-cell at bounding box center [241, 294] width 160 height 231
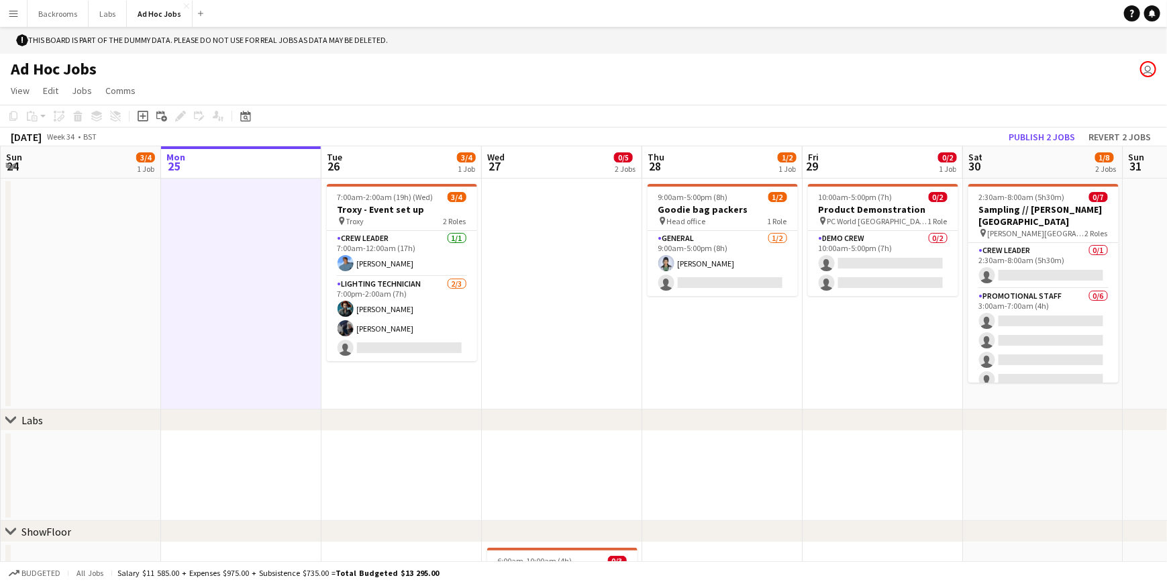
click at [659, 68] on app-user-avatar "user" at bounding box center [1149, 69] width 16 height 16
